Goal: Find specific page/section: Find specific page/section

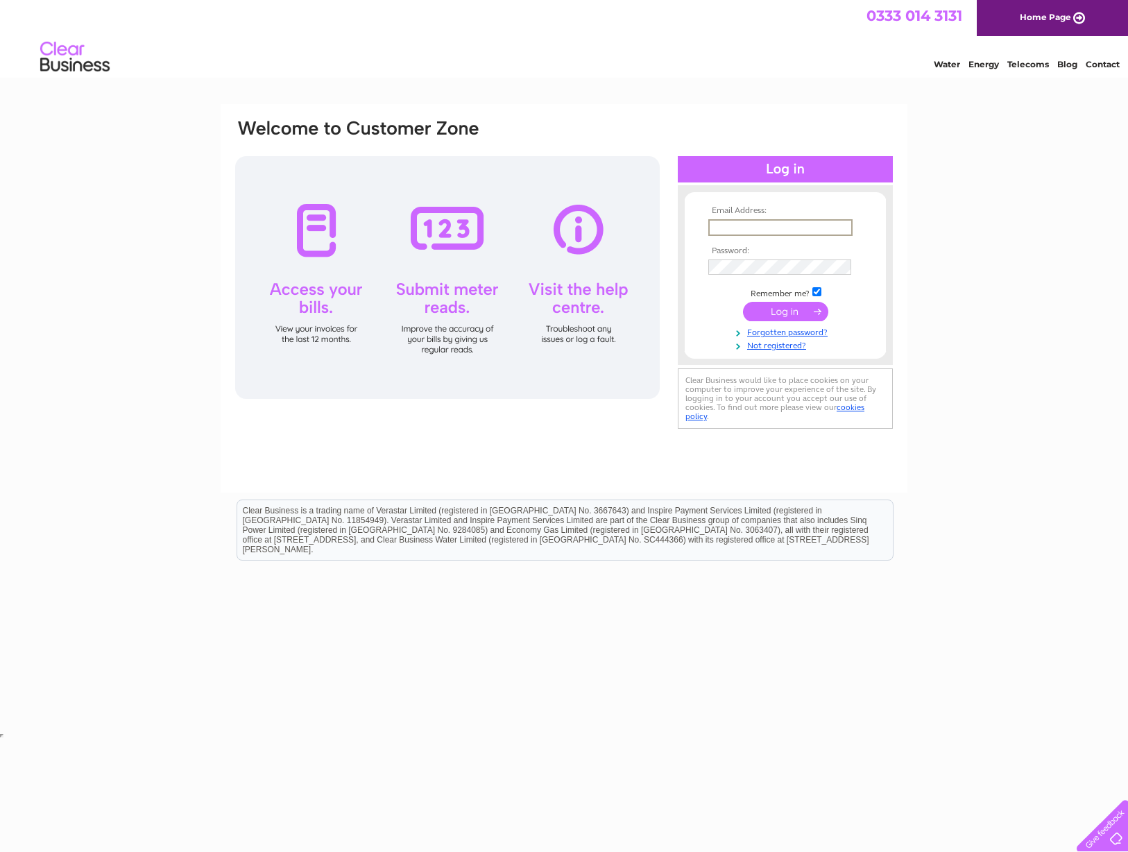
click at [750, 225] on input "text" at bounding box center [780, 227] width 144 height 17
drag, startPoint x: 636, startPoint y: 208, endPoint x: 646, endPoint y: 211, distance: 10.8
click at [632, 207] on div "Email Address: in Password: Forgotten password?" at bounding box center [564, 275] width 660 height 314
click at [708, 219] on div at bounding box center [708, 219] width 0 height 0
drag, startPoint x: 1091, startPoint y: 333, endPoint x: 980, endPoint y: 338, distance: 111.1
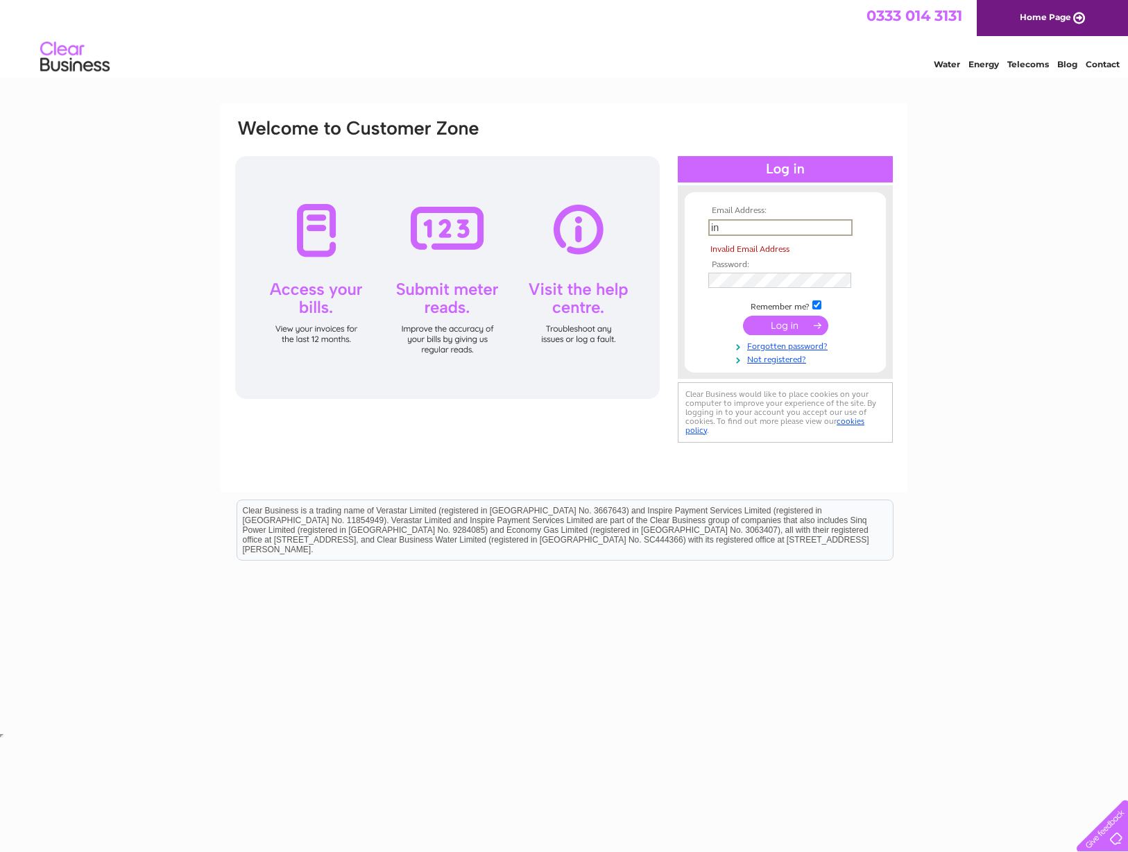
click at [1087, 333] on div "Email Address: in Invalid Email Address Password: Forgotten password?" at bounding box center [564, 417] width 1128 height 626
drag, startPoint x: 726, startPoint y: 228, endPoint x: 665, endPoint y: 210, distance: 63.6
click at [665, 210] on div "Email Address: in Invalid Email Address Password:" at bounding box center [564, 282] width 660 height 328
click at [943, 311] on div "Email Address: ann Invalid Email Address Password: Forgotten password?" at bounding box center [564, 417] width 1128 height 626
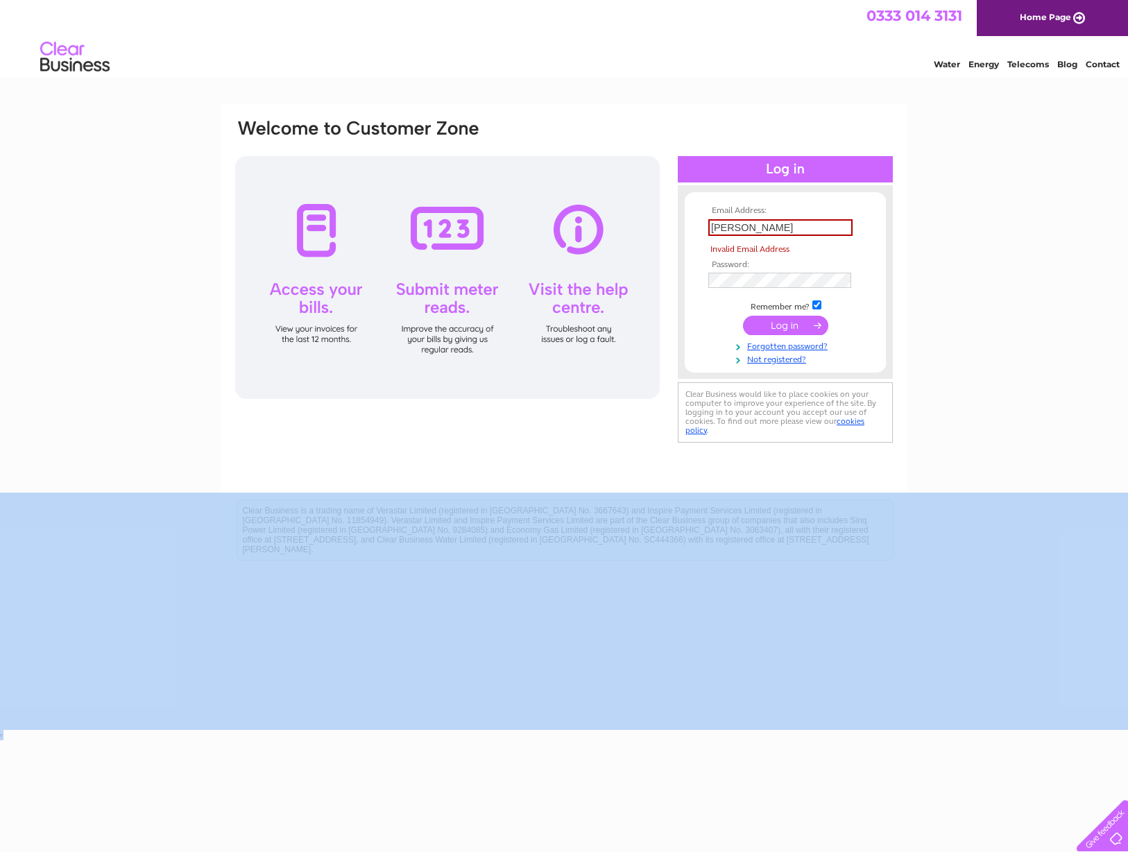
drag, startPoint x: 519, startPoint y: 794, endPoint x: 380, endPoint y: 865, distance: 155.7
click at [380, 740] on html "Email Address: ann Invalid Email Address Password:" at bounding box center [564, 370] width 1128 height 740
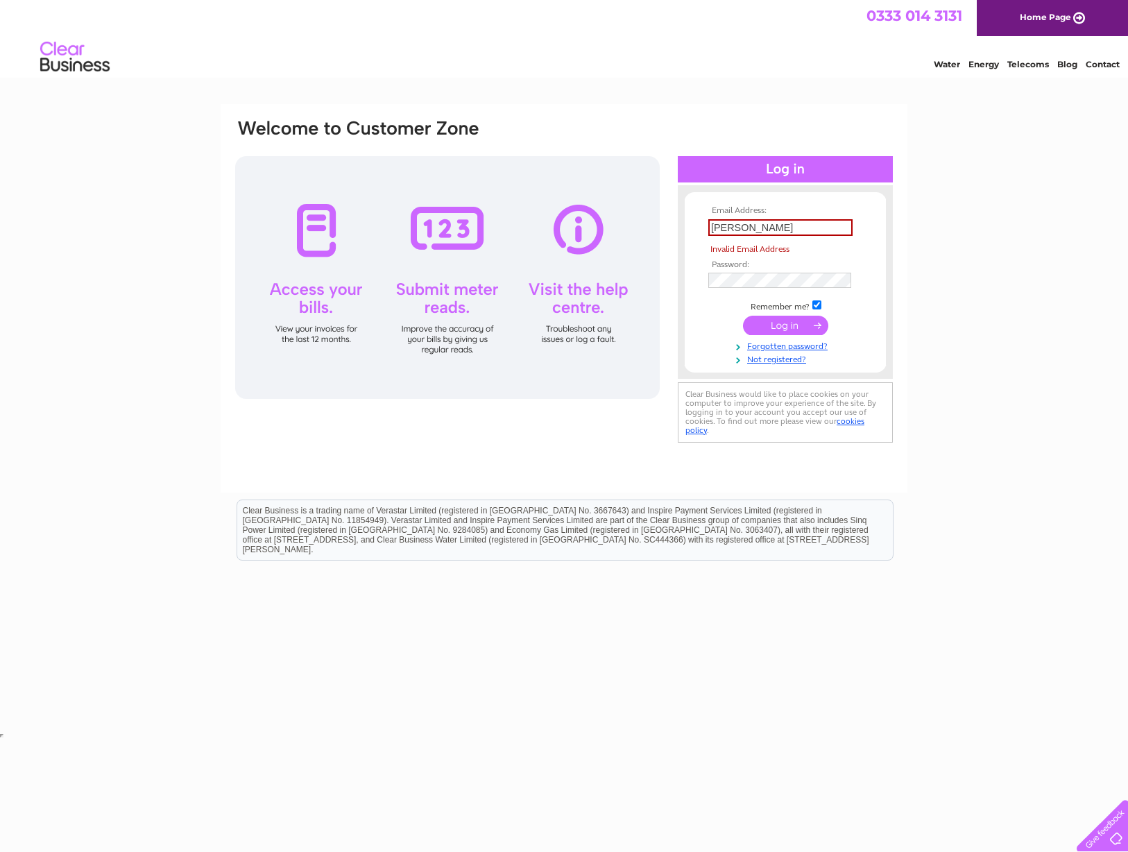
drag, startPoint x: 754, startPoint y: 227, endPoint x: 628, endPoint y: 210, distance: 127.4
click at [628, 210] on div "Email Address: ann Invalid Email Address Password:" at bounding box center [564, 282] width 660 height 328
paste input "abel.simpson@circularitycapital.com"
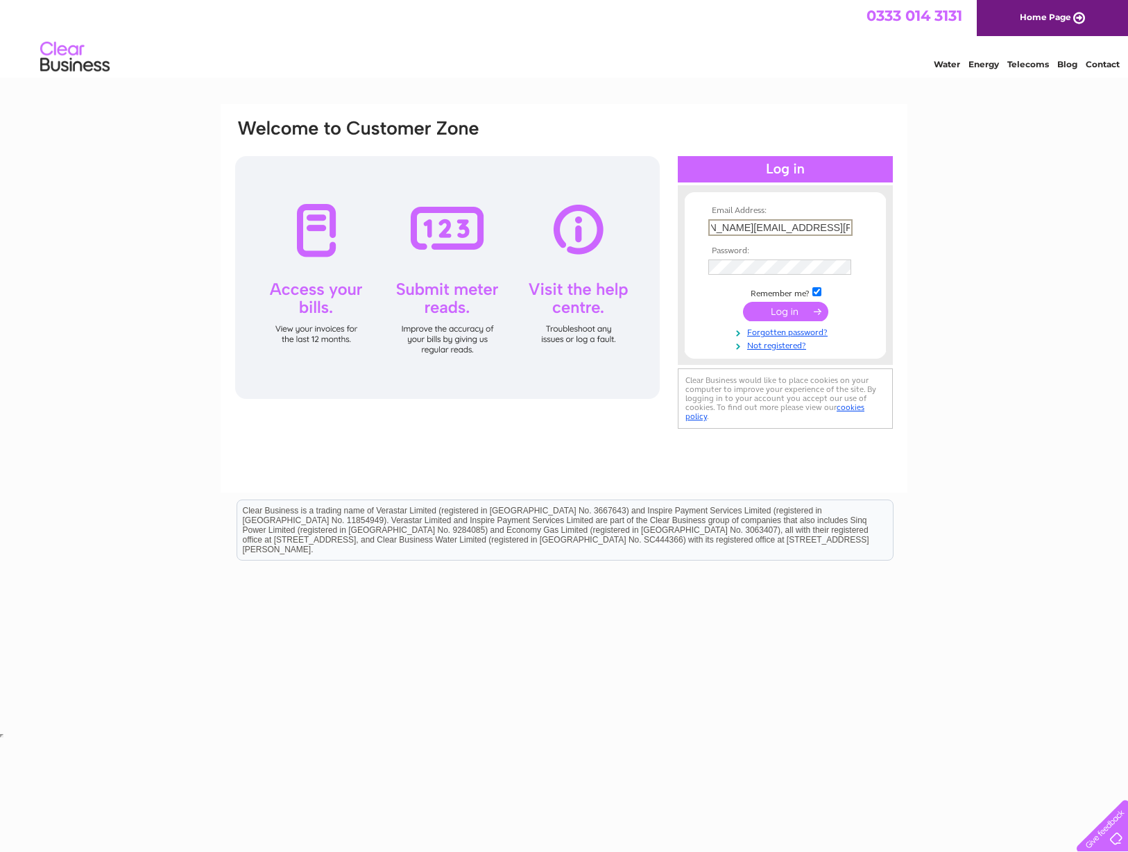
type input "annabel.simpson@circularitycapital.com"
click at [693, 308] on form "Email Address: annabel.simpson@circularitycapital.com Password:" at bounding box center [784, 278] width 201 height 145
click at [793, 308] on input "submit" at bounding box center [785, 309] width 85 height 19
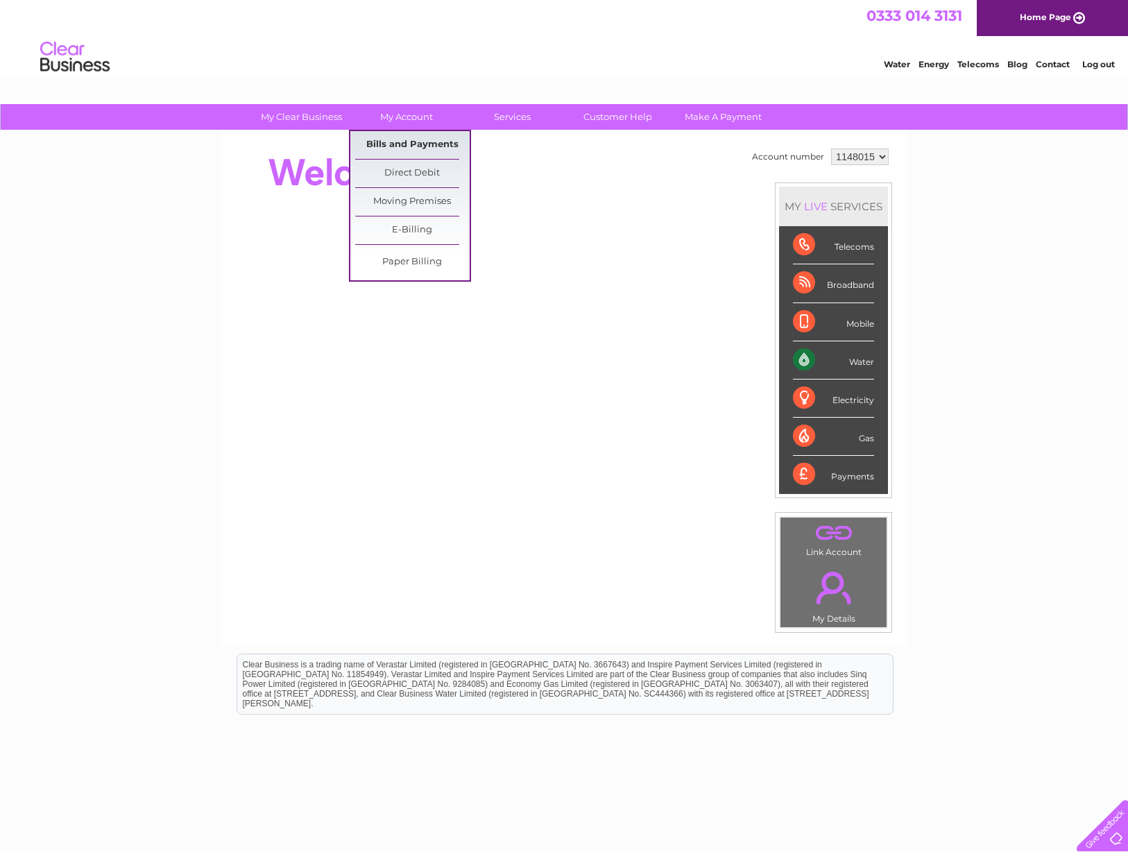
click at [420, 144] on link "Bills and Payments" at bounding box center [412, 145] width 114 height 28
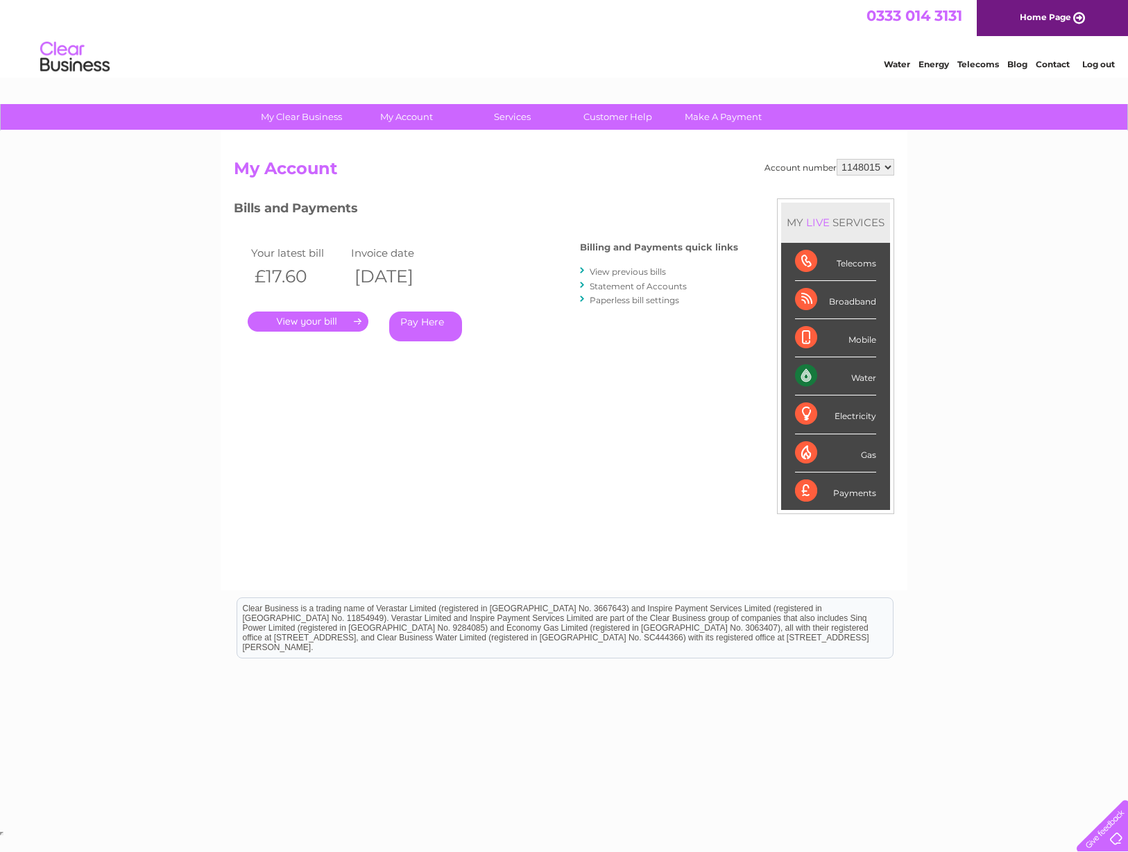
click at [331, 324] on link "." at bounding box center [308, 321] width 121 height 20
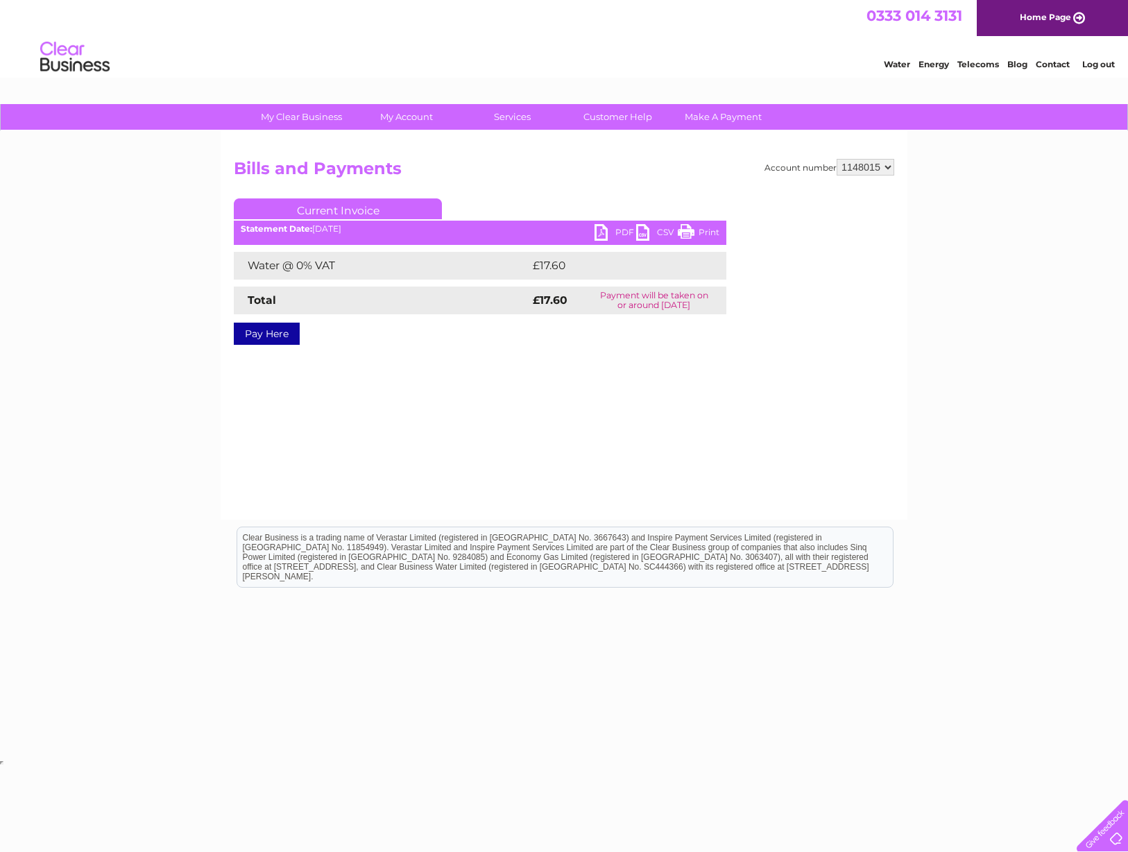
click at [621, 230] on link "PDF" at bounding box center [615, 234] width 42 height 20
